Goal: Task Accomplishment & Management: Manage account settings

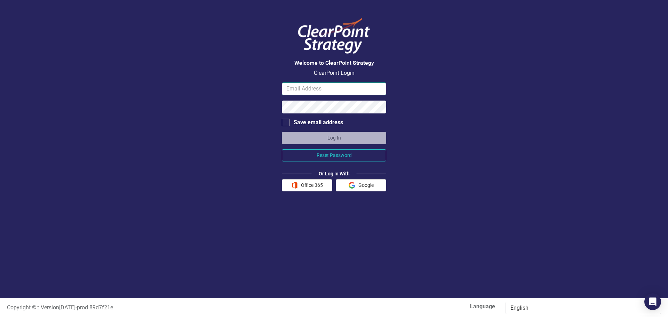
click at [305, 89] on input "email" at bounding box center [334, 88] width 104 height 13
type input "[EMAIL_ADDRESS][DOMAIN_NAME]"
click at [308, 185] on button "Office 365" at bounding box center [307, 185] width 50 height 12
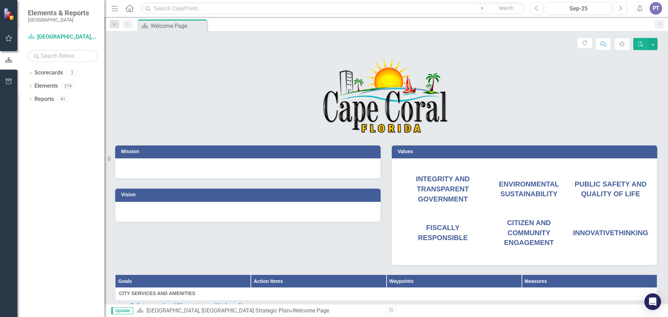
click at [258, 101] on p at bounding box center [386, 96] width 542 height 78
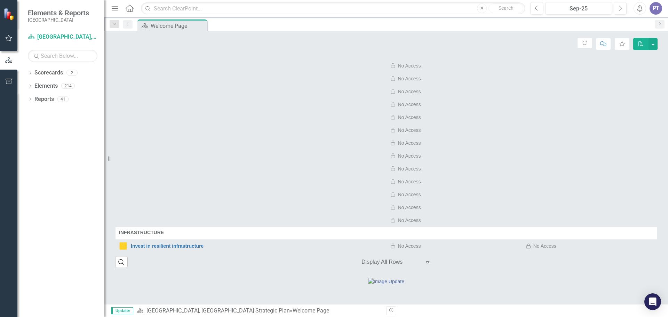
scroll to position [1357, 0]
